Goal: Task Accomplishment & Management: Use online tool/utility

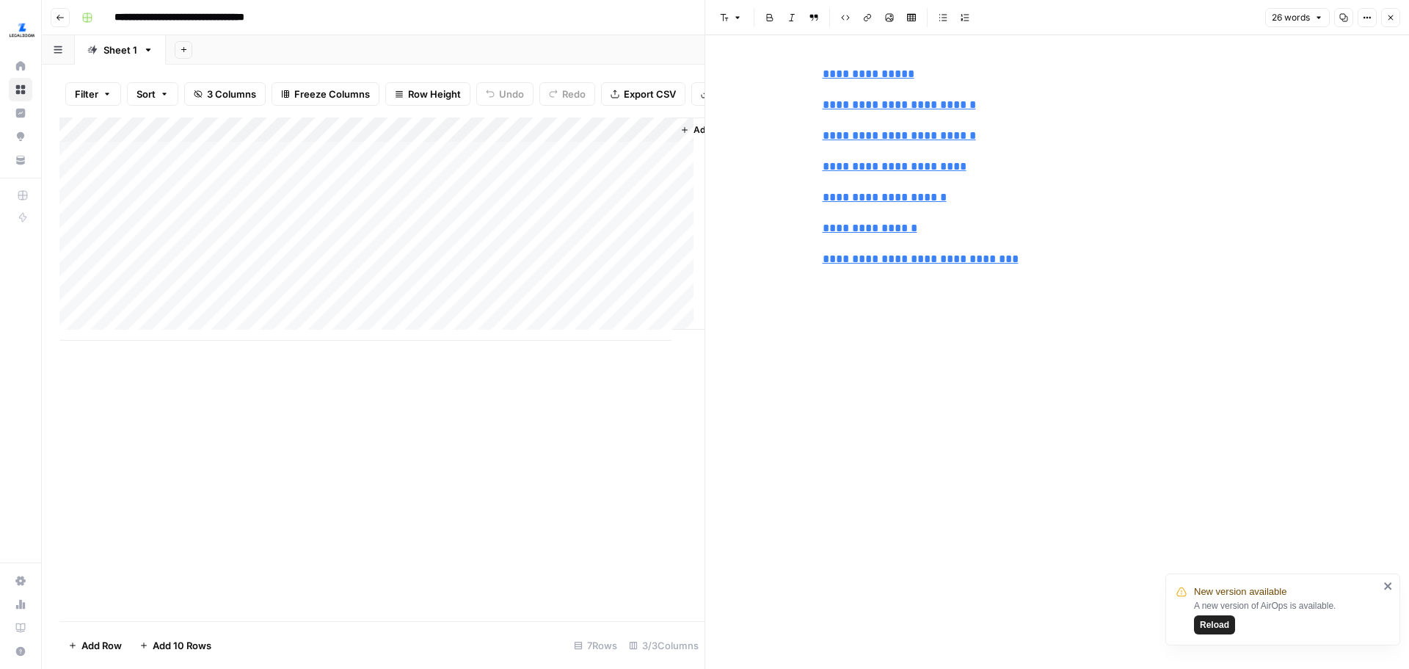
click at [1219, 629] on span "Reload" at bounding box center [1214, 624] width 29 height 13
click at [280, 163] on div "Add Column" at bounding box center [381, 228] width 645 height 223
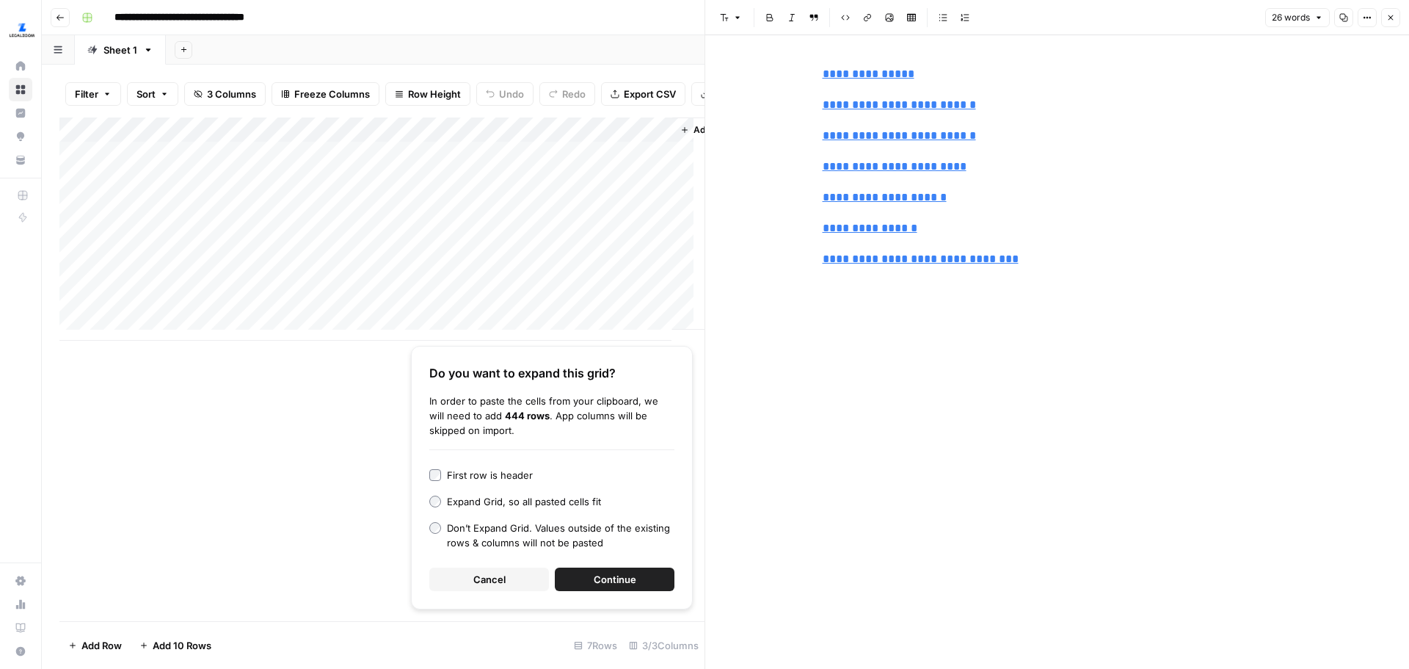
click at [564, 586] on button "Continue" at bounding box center [615, 578] width 120 height 23
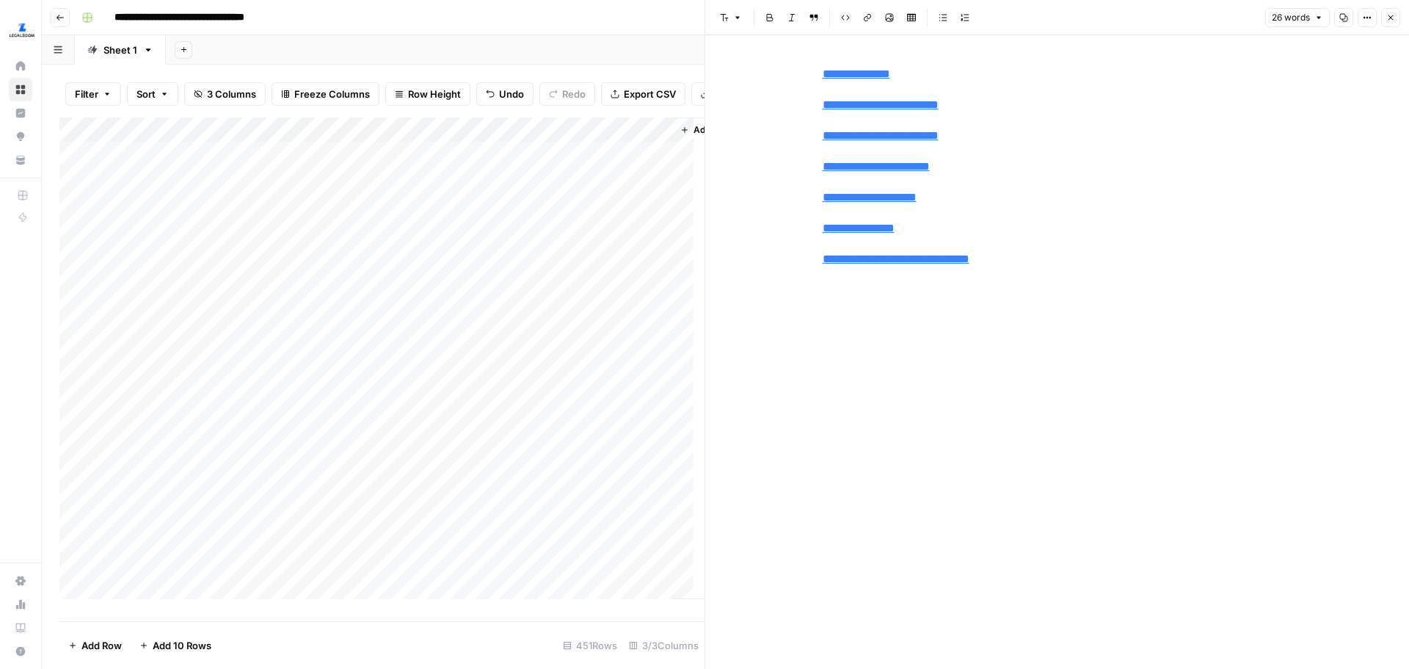
click at [528, 138] on div "Add Column" at bounding box center [381, 363] width 645 height 492
click at [541, 173] on span "All Rows" at bounding box center [579, 174] width 92 height 15
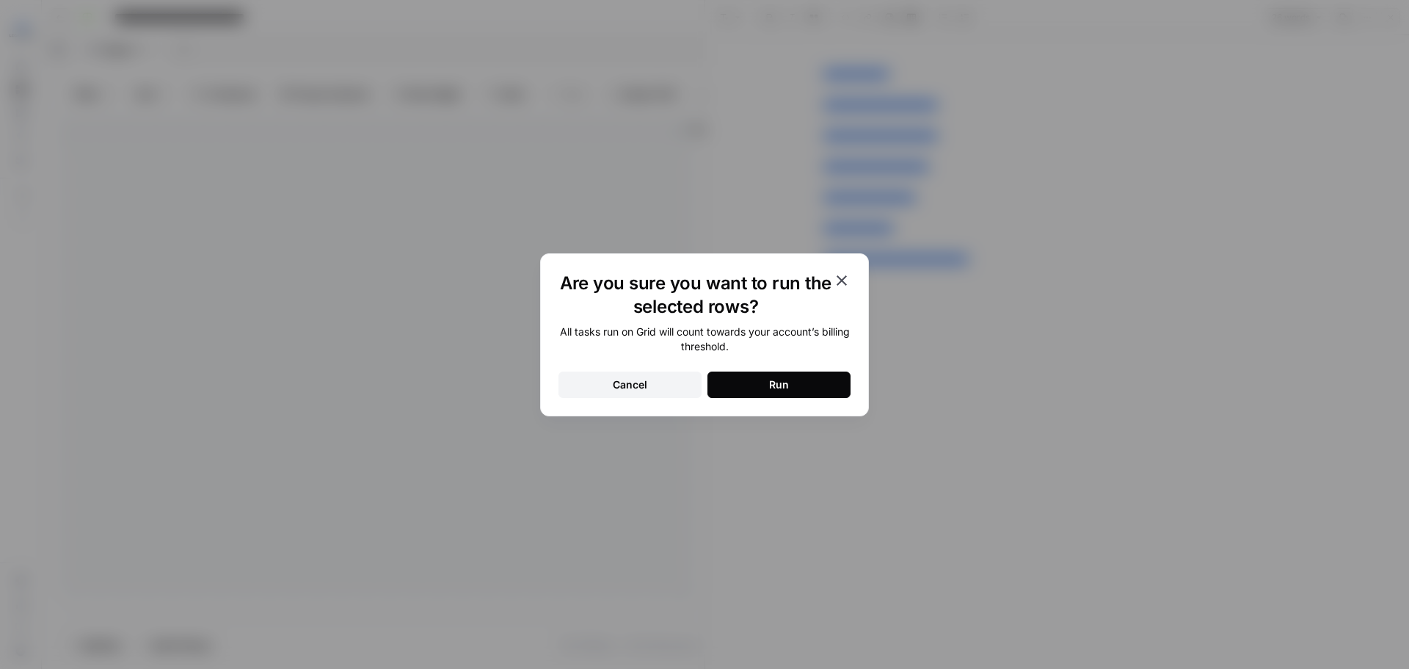
click at [797, 393] on button "Run" at bounding box center [778, 384] width 143 height 26
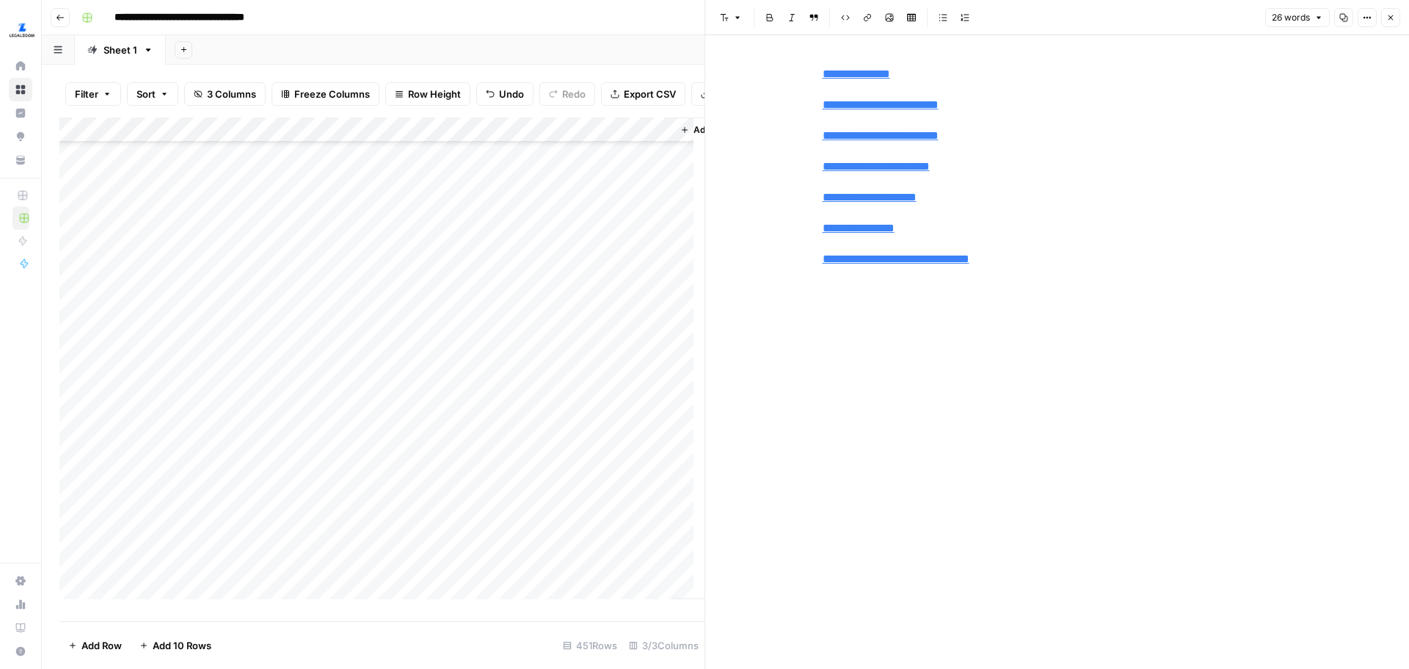
scroll to position [9026, 0]
click at [346, 294] on div "Add Column" at bounding box center [381, 363] width 645 height 492
click at [333, 290] on div "Add Column" at bounding box center [381, 363] width 645 height 492
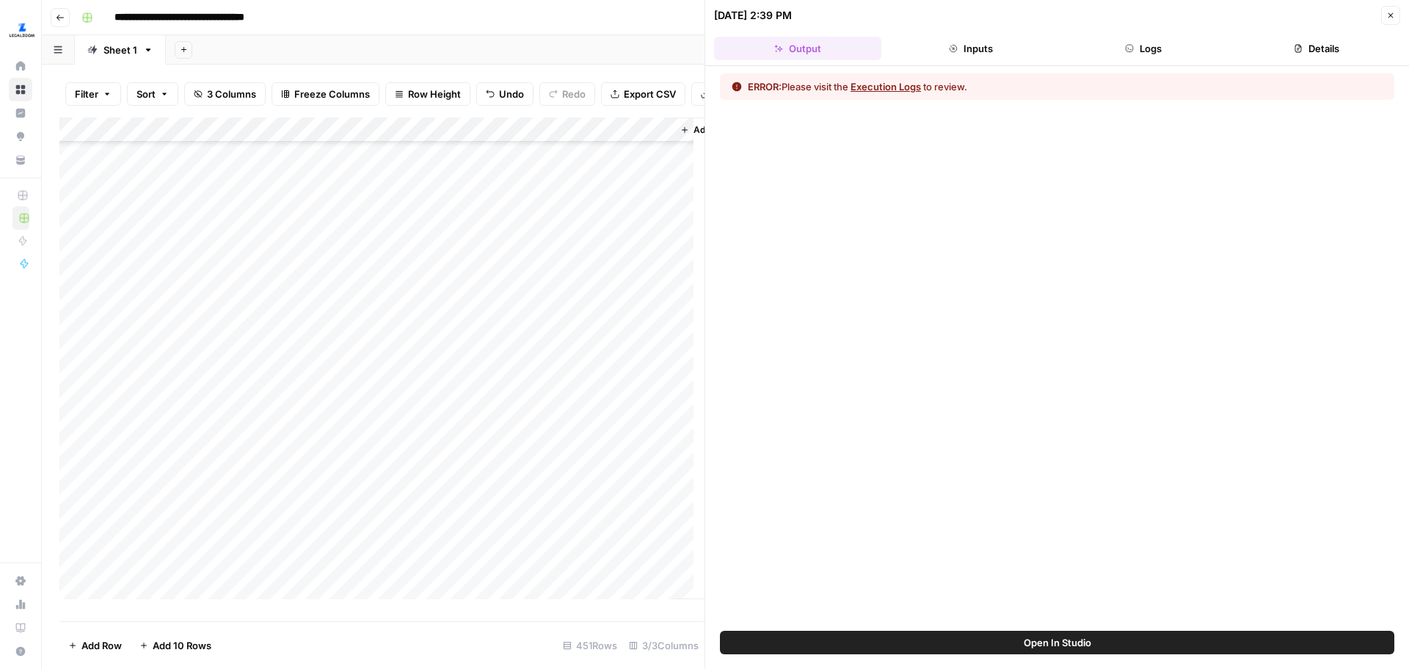
click at [889, 88] on button "Execution Logs" at bounding box center [886, 86] width 70 height 15
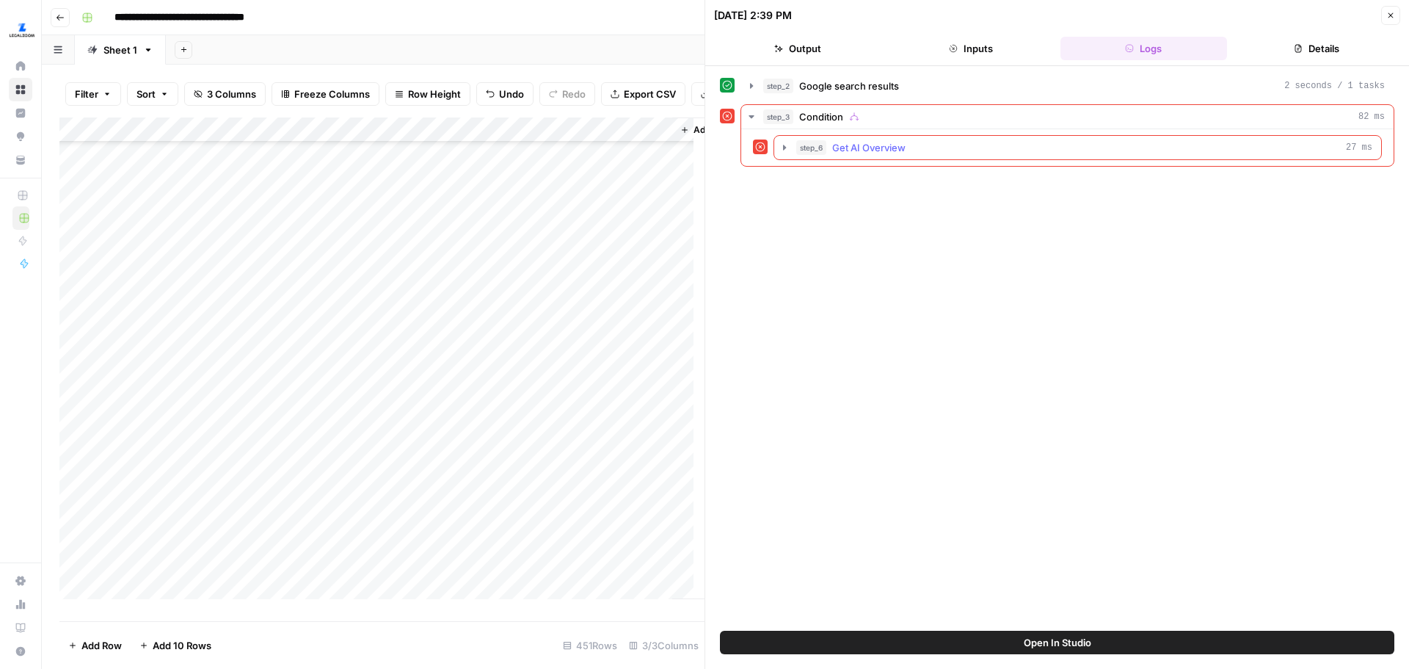
click at [787, 144] on icon "button" at bounding box center [785, 148] width 12 height 12
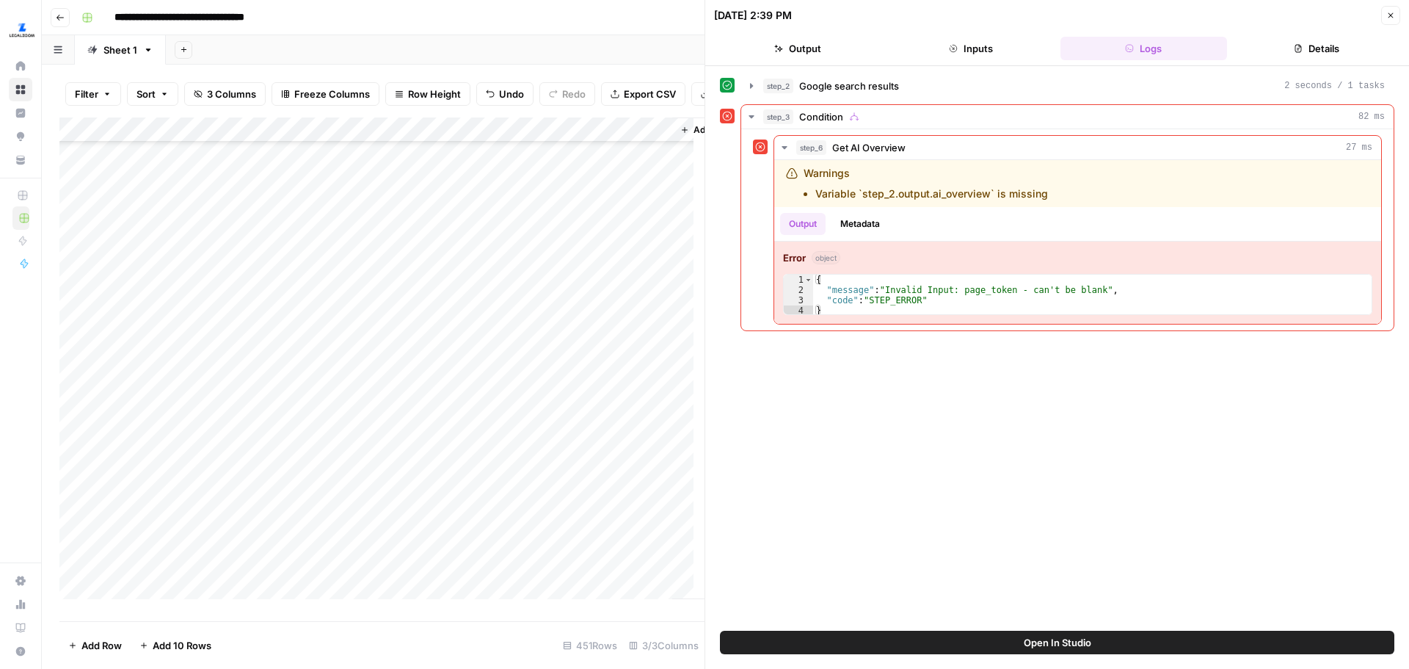
click at [244, 293] on div "Add Column" at bounding box center [381, 363] width 645 height 492
click at [630, 92] on span "Export CSV" at bounding box center [650, 94] width 52 height 15
drag, startPoint x: 594, startPoint y: 580, endPoint x: 536, endPoint y: 165, distance: 419.4
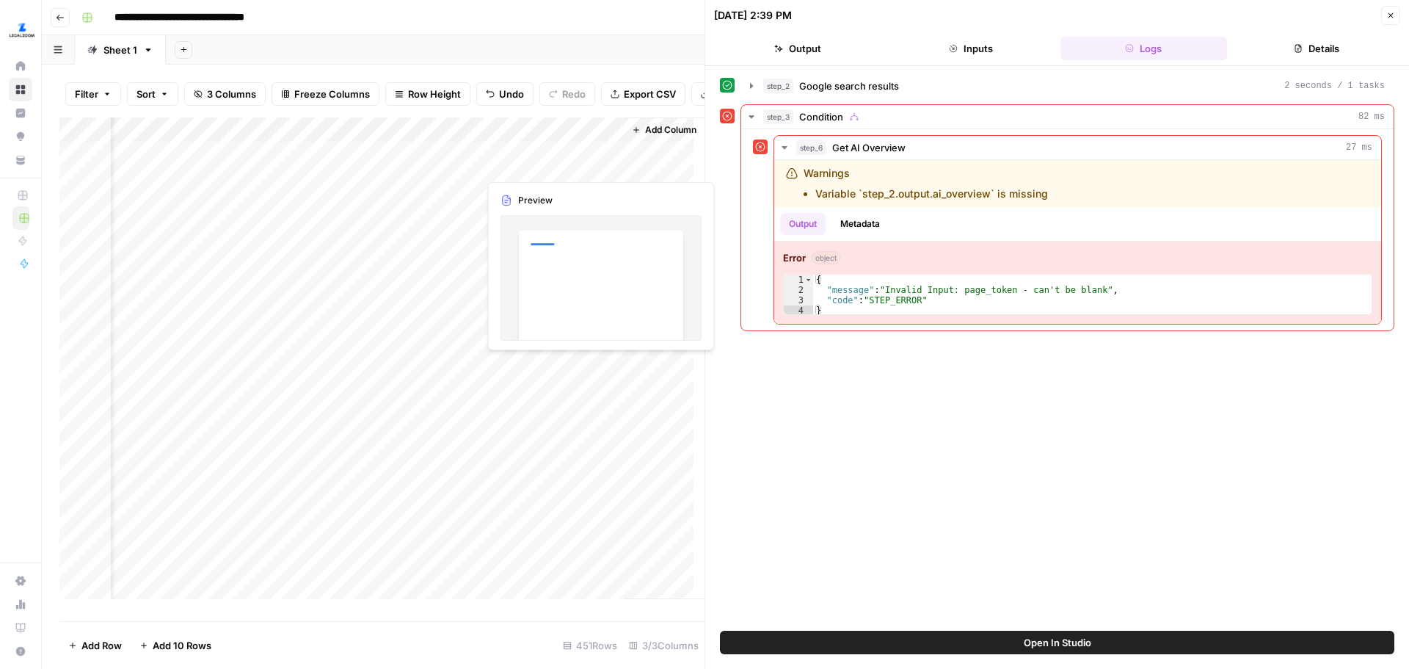
click at [536, 165] on div "Add Column" at bounding box center [381, 363] width 645 height 492
click at [1396, 19] on button "Close" at bounding box center [1390, 15] width 19 height 19
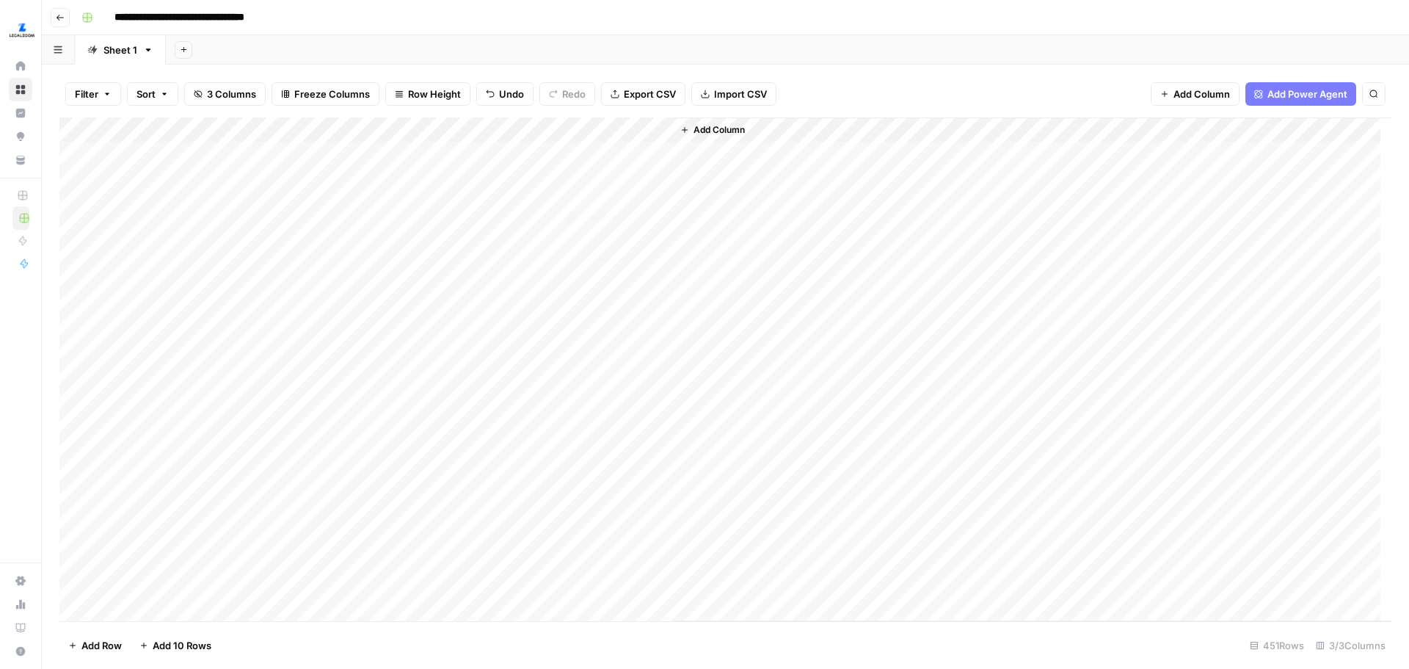
click at [604, 148] on div "Add Column" at bounding box center [725, 368] width 1332 height 503
click at [658, 155] on div "Add Column" at bounding box center [725, 368] width 1332 height 503
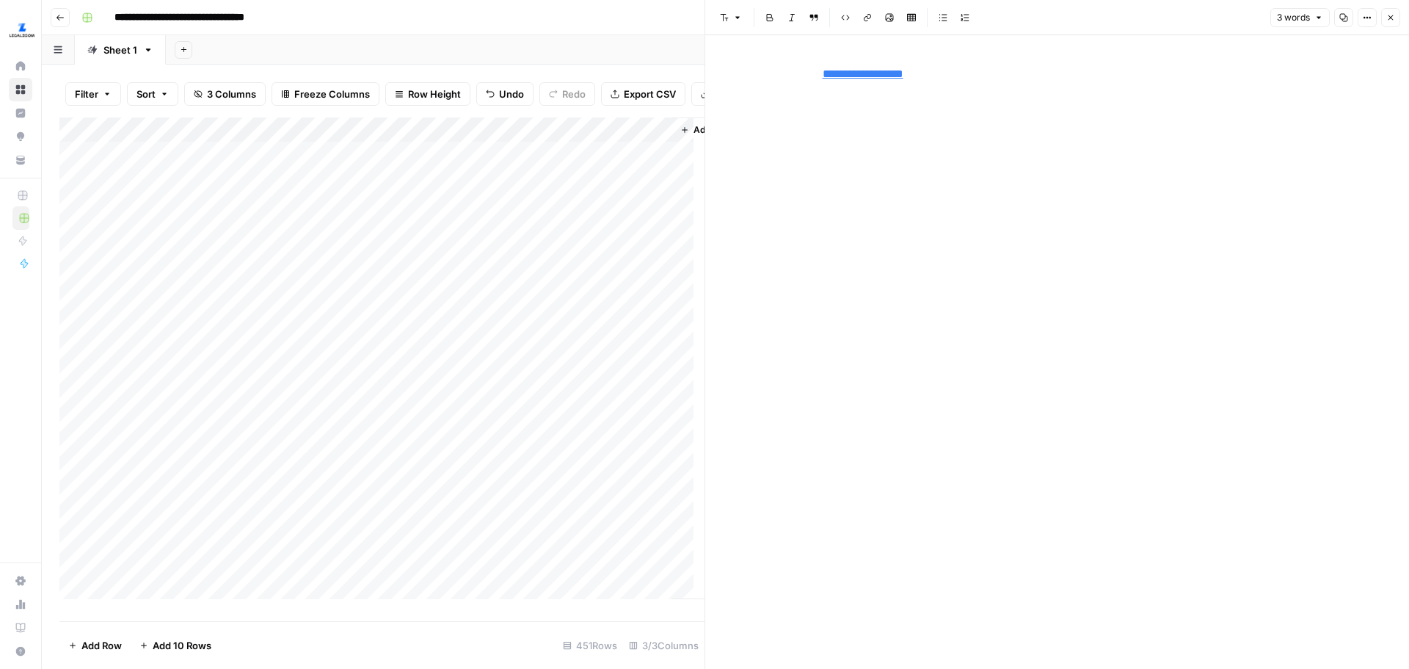
click at [602, 199] on div "Add Column" at bounding box center [381, 363] width 645 height 492
click at [652, 194] on div "Add Column" at bounding box center [381, 363] width 645 height 492
click at [611, 248] on div "Add Column" at bounding box center [381, 363] width 645 height 492
click at [563, 332] on div "Add Column" at bounding box center [381, 363] width 645 height 492
click at [657, 342] on div "Add Column" at bounding box center [381, 363] width 645 height 492
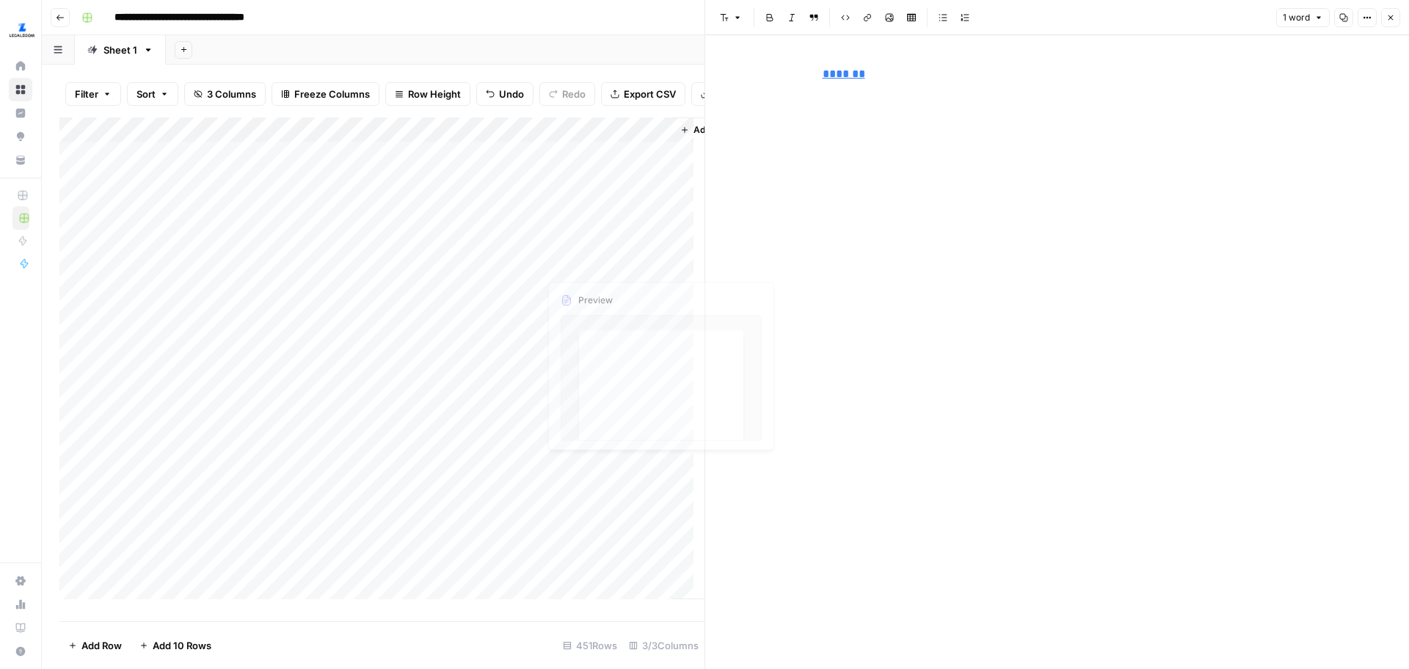
click at [601, 363] on div "Add Column" at bounding box center [381, 363] width 645 height 492
click at [656, 363] on div "Add Column" at bounding box center [381, 363] width 645 height 492
click at [583, 494] on div "Add Column" at bounding box center [381, 363] width 645 height 492
click at [663, 484] on div "Add Column" at bounding box center [381, 363] width 645 height 492
